Goal: Information Seeking & Learning: Check status

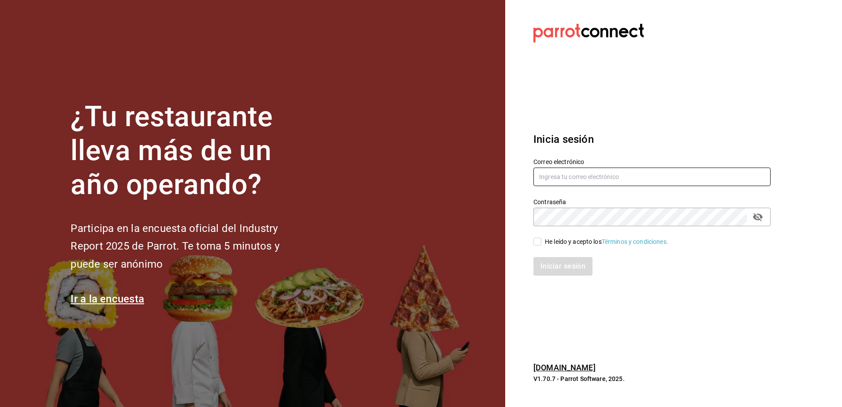
type input "[PERSON_NAME][EMAIL_ADDRESS][PERSON_NAME][DOMAIN_NAME]"
click at [537, 244] on input "He leído y acepto los Términos y condiciones." at bounding box center [538, 242] width 8 height 8
checkbox input "true"
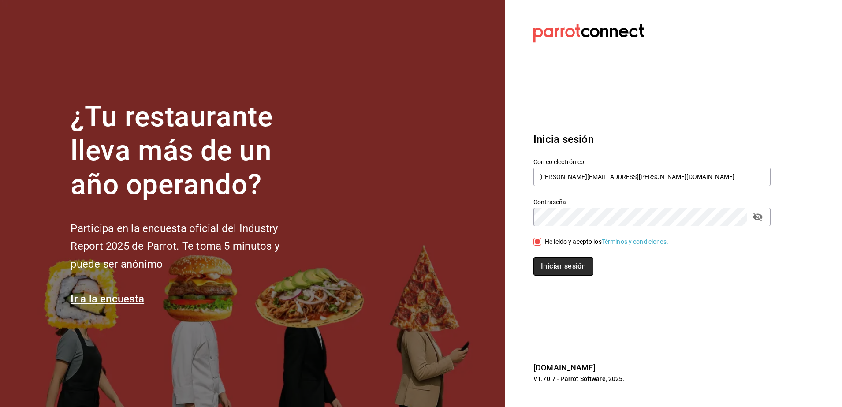
click at [554, 270] on button "Iniciar sesión" at bounding box center [564, 266] width 60 height 19
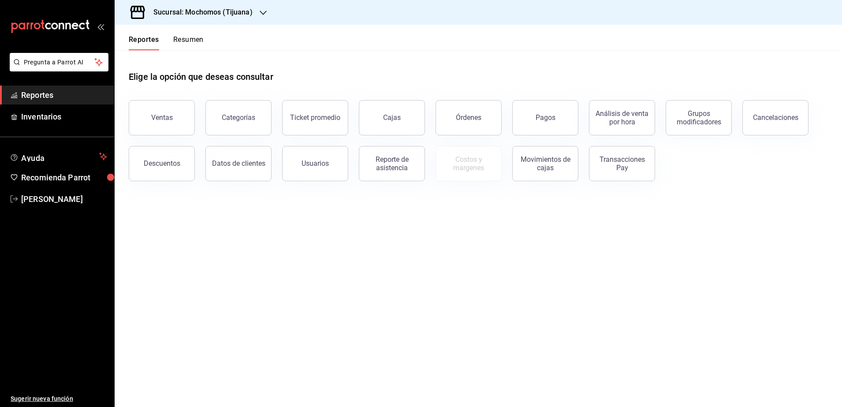
click at [263, 9] on icon "button" at bounding box center [263, 12] width 7 height 7
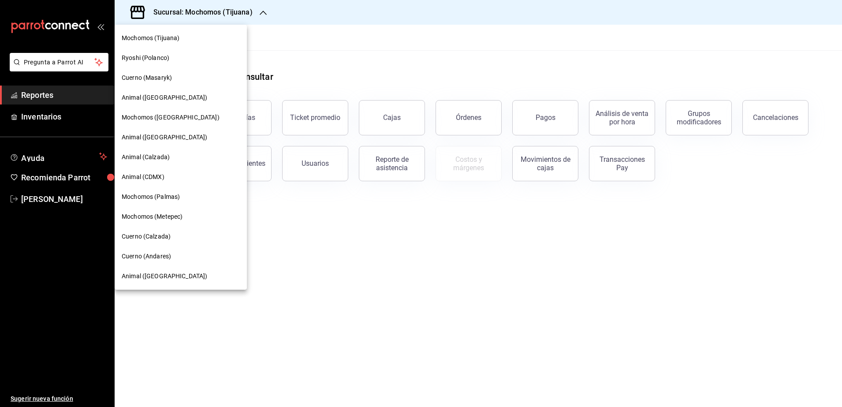
click at [168, 232] on span "Cuerno (Calzada)" at bounding box center [146, 236] width 49 height 9
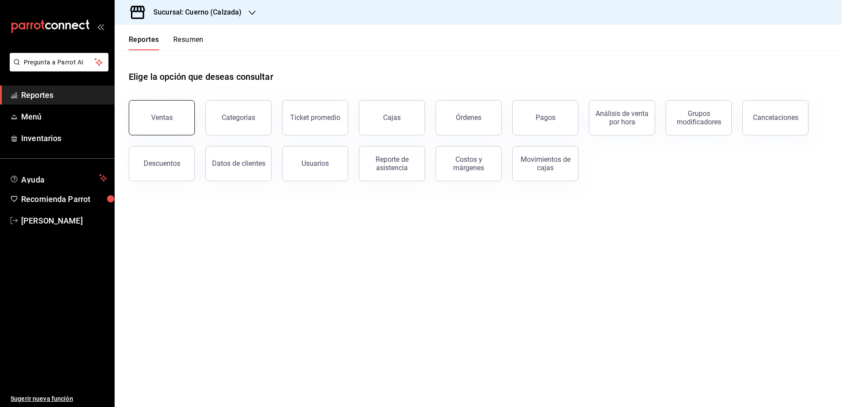
click at [149, 111] on button "Ventas" at bounding box center [162, 117] width 66 height 35
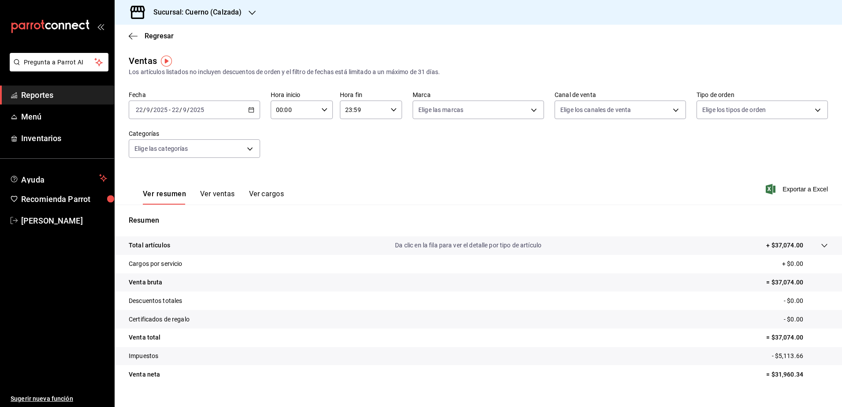
click at [253, 112] on icon "button" at bounding box center [251, 110] width 6 height 6
click at [167, 221] on li "Rango de fechas" at bounding box center [170, 216] width 82 height 20
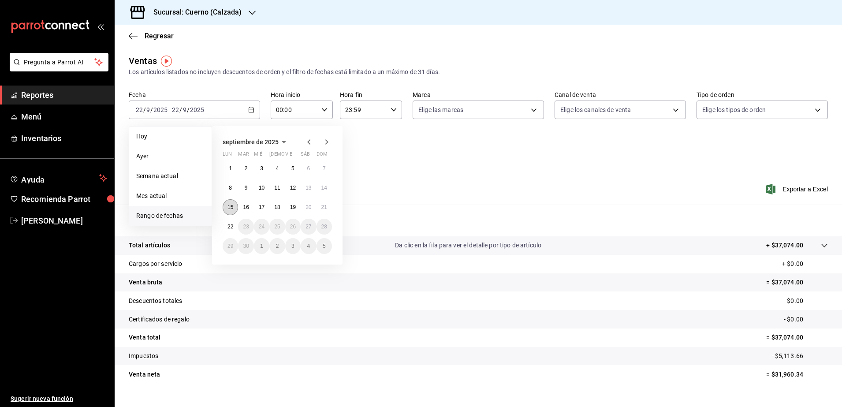
click at [229, 206] on abbr "15" at bounding box center [231, 207] width 6 height 6
click at [231, 206] on abbr "15" at bounding box center [231, 207] width 6 height 6
click at [228, 224] on abbr "22" at bounding box center [231, 227] width 6 height 6
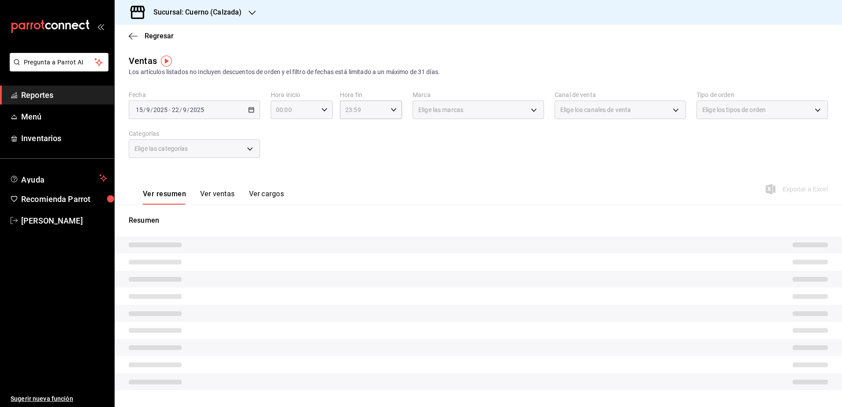
click at [324, 110] on icon "button" at bounding box center [325, 110] width 6 height 6
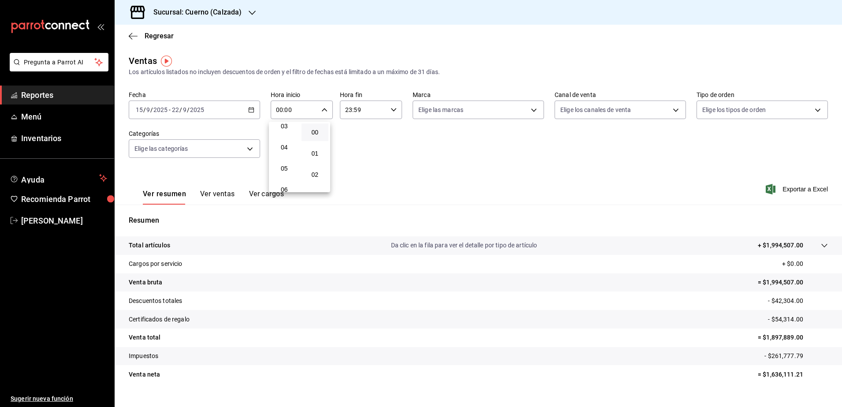
scroll to position [69, 0]
click at [287, 172] on span "05" at bounding box center [284, 169] width 17 height 7
type input "05:00"
click at [389, 108] on div at bounding box center [421, 203] width 842 height 407
click at [391, 108] on icon "button" at bounding box center [394, 110] width 6 height 6
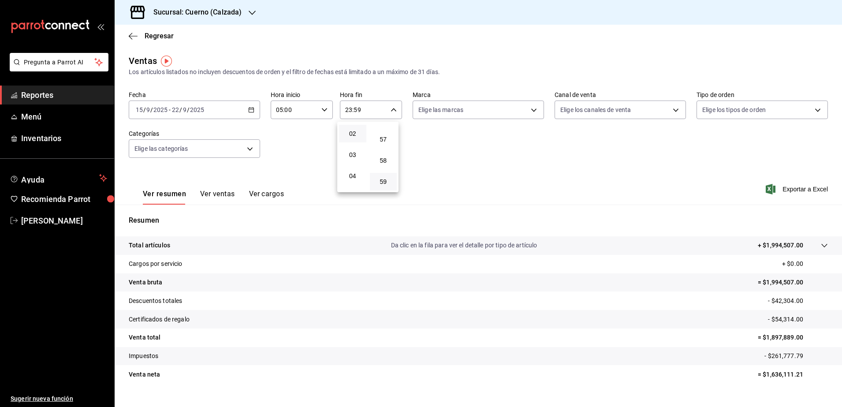
scroll to position [49, 0]
click at [352, 188] on span "05" at bounding box center [352, 189] width 17 height 7
drag, startPoint x: 424, startPoint y: 245, endPoint x: 390, endPoint y: 136, distance: 113.7
click at [390, 136] on div "00 01 02 03 04 05 06 07 08 09 10 11 12 13 14 15 16 17 18 19 20 21 22 23 00 01 0…" at bounding box center [421, 205] width 842 height 404
click at [390, 136] on button "00" at bounding box center [383, 132] width 27 height 18
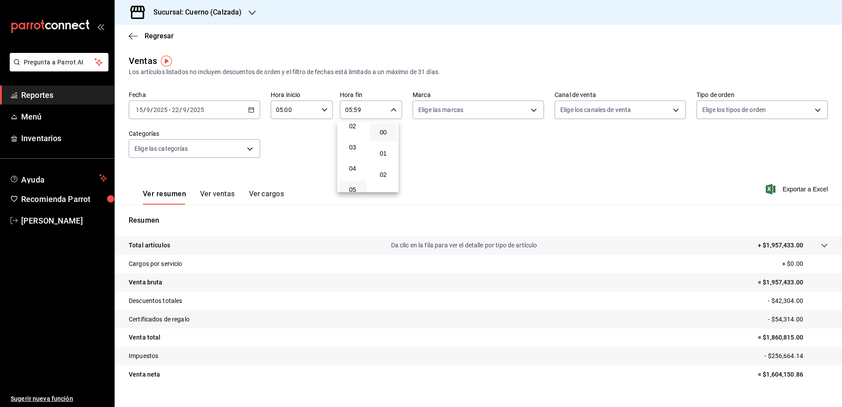
type input "05:00"
click at [531, 111] on div at bounding box center [421, 203] width 842 height 407
click at [531, 111] on body "Pregunta a Parrot AI Reportes Menú Inventarios Ayuda Recomienda Parrot [PERSON_…" at bounding box center [421, 203] width 842 height 407
click at [485, 170] on span "Cuerno - Calzada" at bounding box center [484, 173] width 101 height 9
type input "b7ae777b-2dfc-42e0-9650-6cefdf37a424"
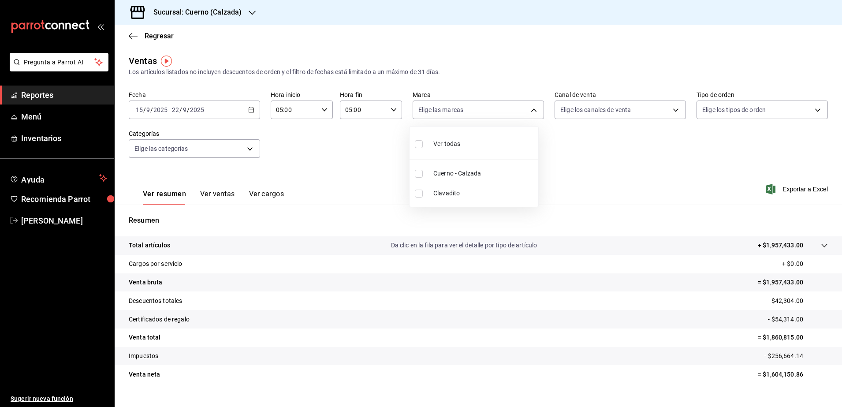
checkbox input "true"
click at [217, 195] on div at bounding box center [421, 203] width 842 height 407
click at [217, 195] on button "Ver ventas" at bounding box center [217, 197] width 35 height 15
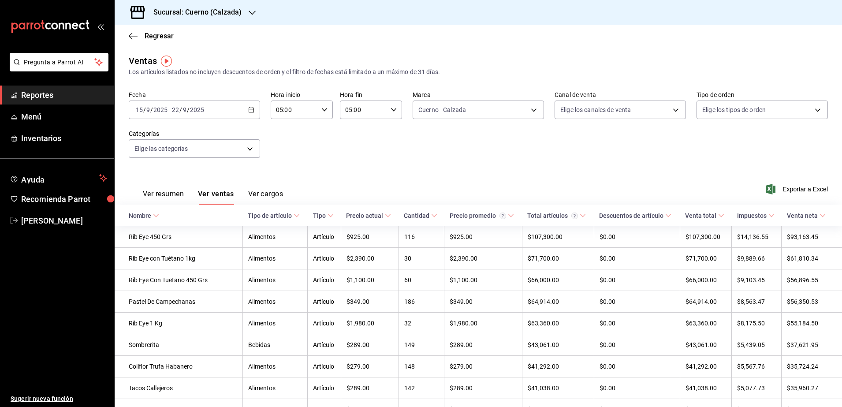
click at [179, 192] on button "Ver resumen" at bounding box center [163, 197] width 41 height 15
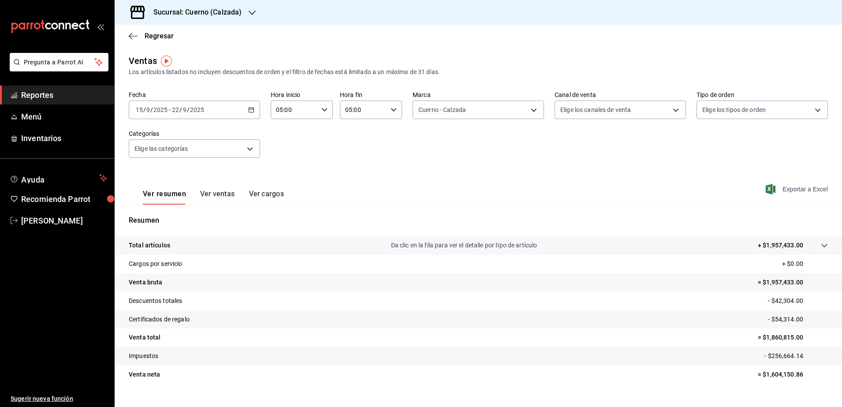
click at [804, 191] on span "Exportar a Excel" at bounding box center [798, 189] width 60 height 11
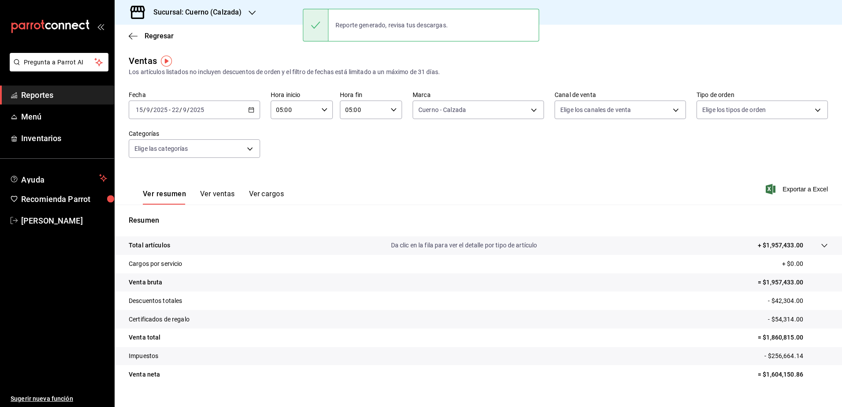
click at [487, 330] on tr "Venta total = $1,860,815.00" at bounding box center [479, 338] width 728 height 19
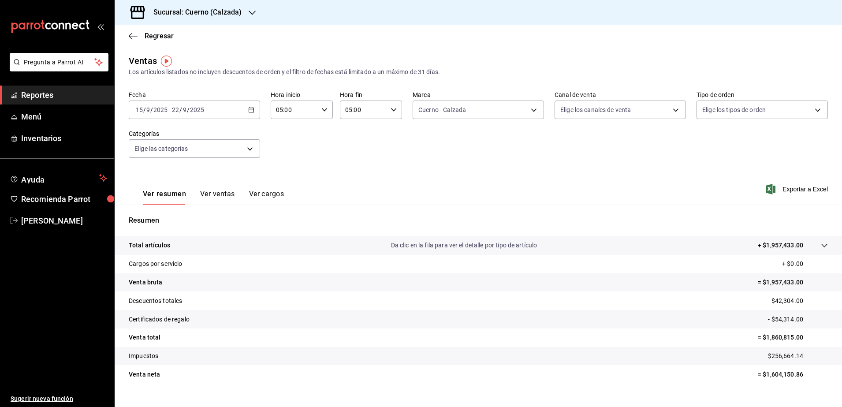
click at [254, 105] on div "[DATE] [DATE] - [DATE] [DATE]" at bounding box center [194, 110] width 131 height 19
click at [412, 205] on div "Resumen Total artículos Da clic en la fila para ver el detalle por tipo de artí…" at bounding box center [479, 300] width 728 height 190
